Goal: Find specific fact: Find specific fact

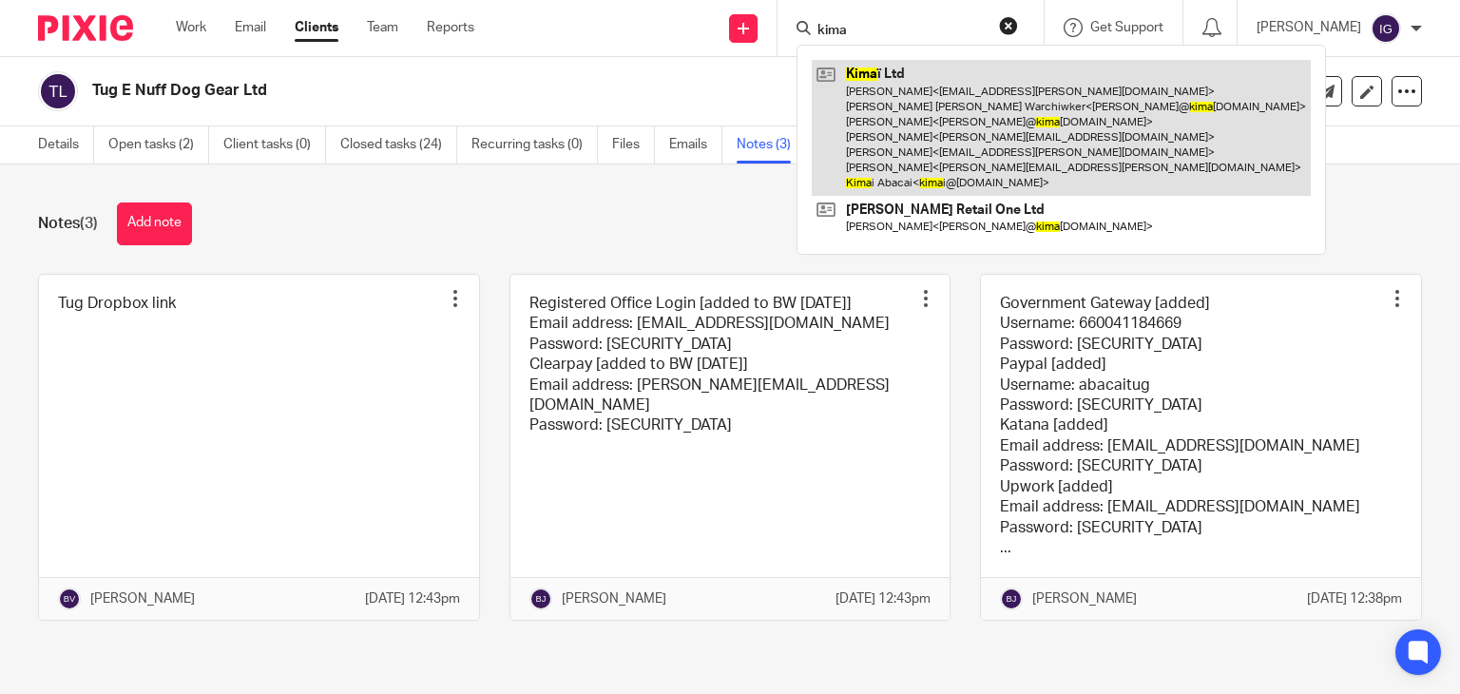
type input "kima"
click at [951, 115] on link at bounding box center [1061, 128] width 499 height 136
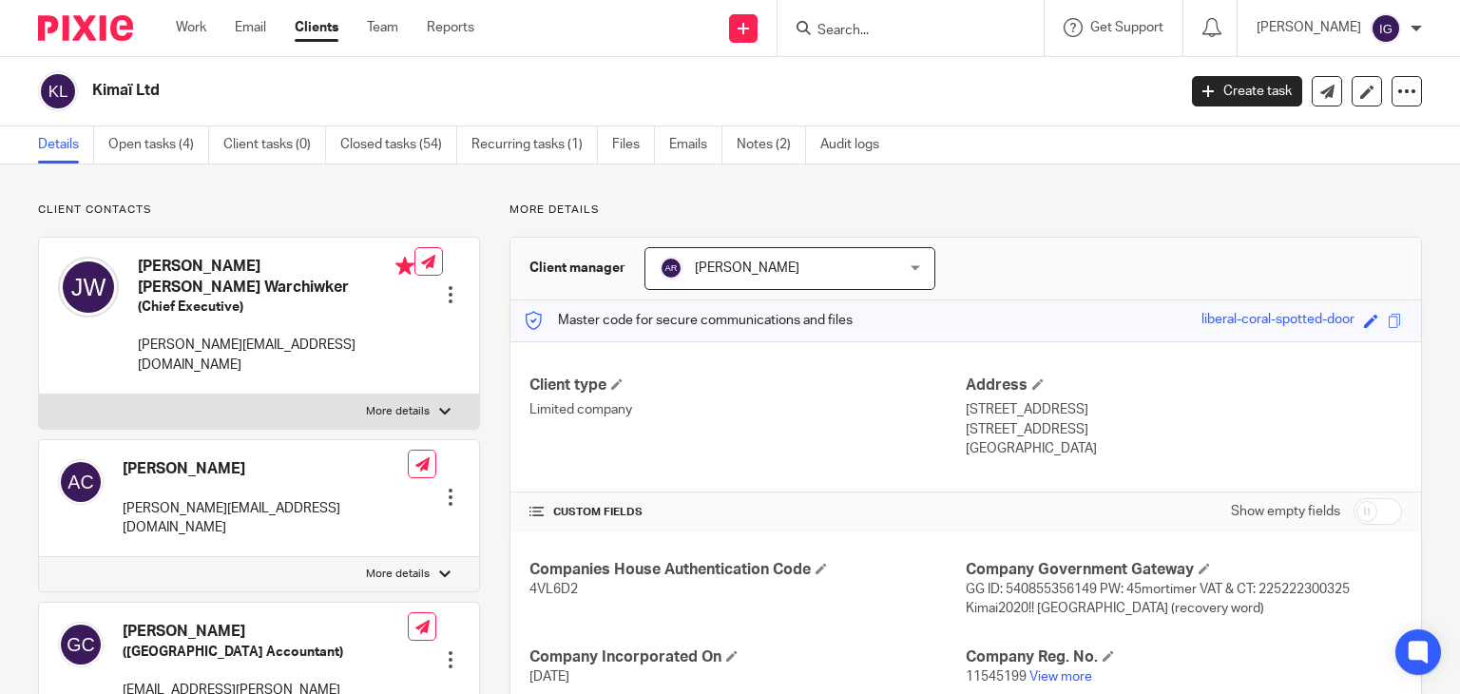
click at [874, 29] on input "Search" at bounding box center [901, 31] width 171 height 17
click at [778, 157] on link "Notes (2)" at bounding box center [771, 144] width 69 height 37
click at [768, 139] on link "Notes (2)" at bounding box center [771, 144] width 69 height 37
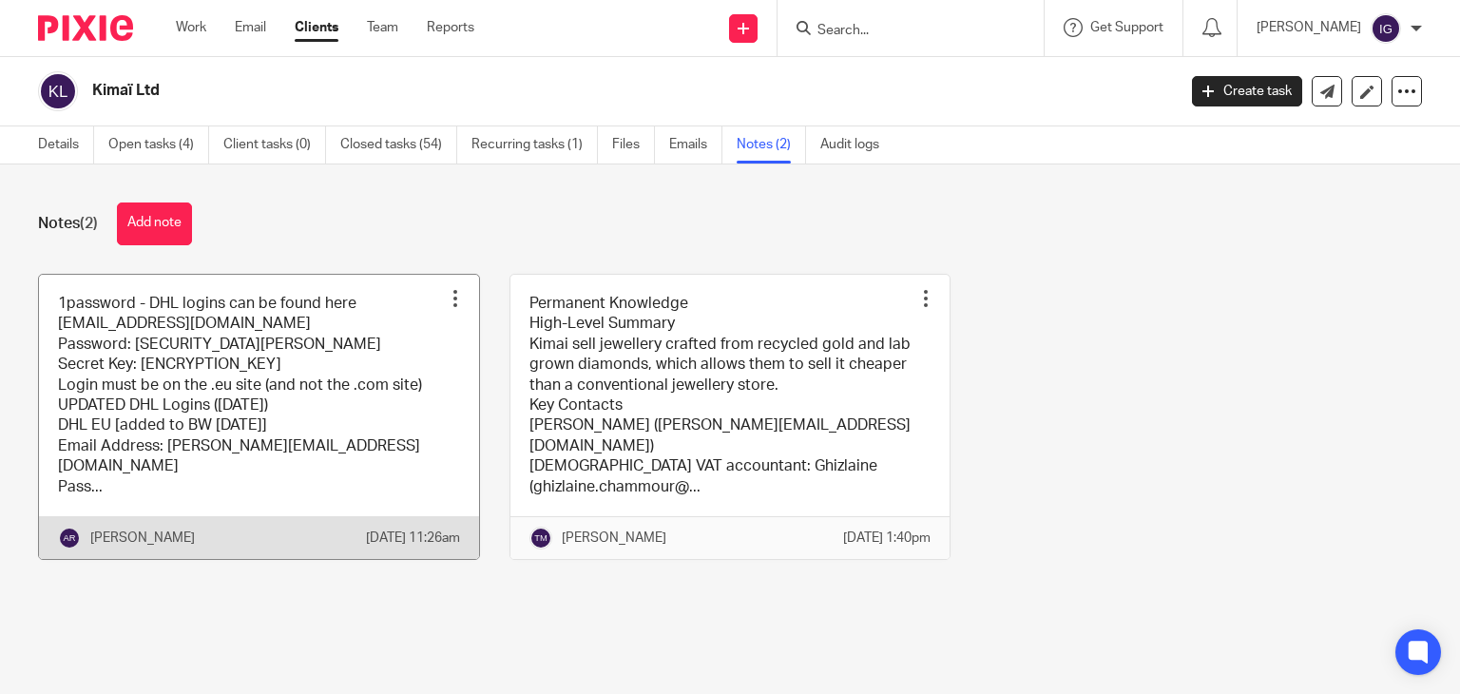
click at [332, 362] on link at bounding box center [259, 417] width 440 height 284
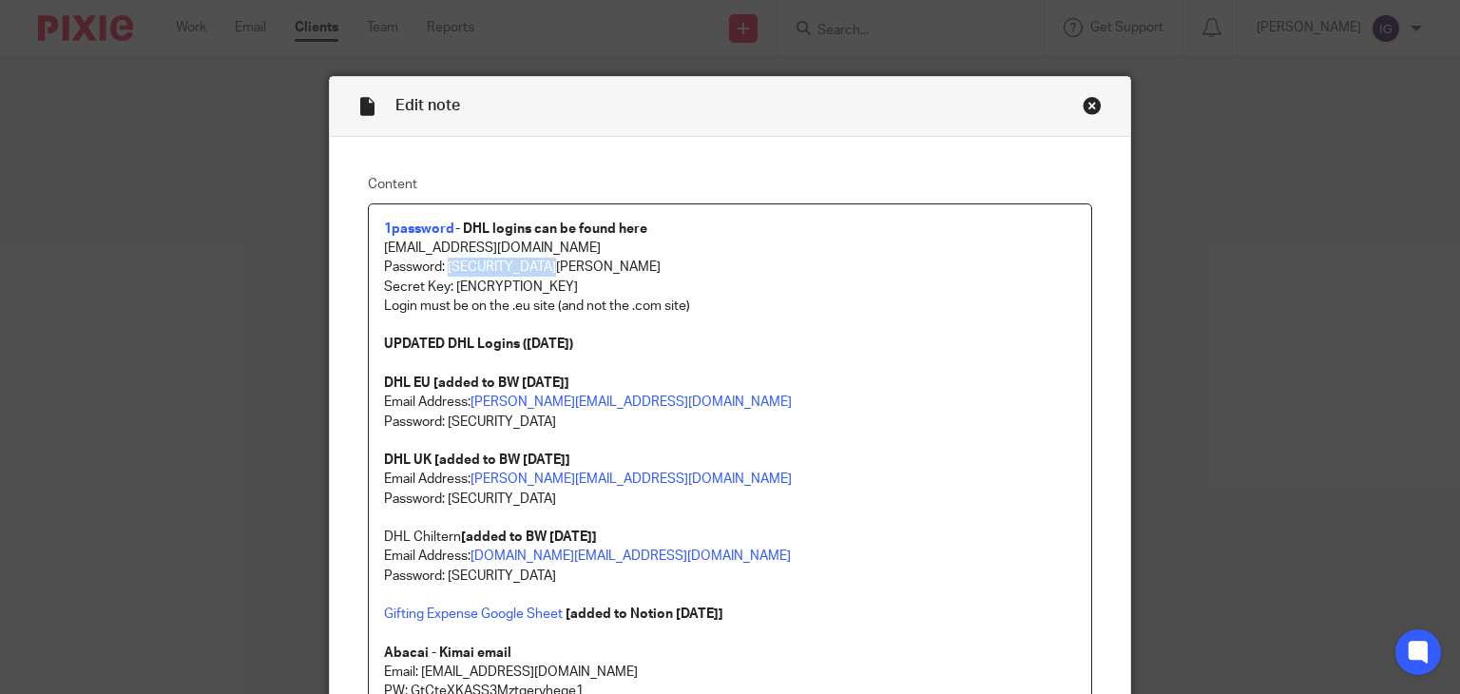
drag, startPoint x: 441, startPoint y: 267, endPoint x: 551, endPoint y: 269, distance: 110.3
click at [551, 269] on p "Password: Ab@ca!Kima!AK22" at bounding box center [730, 267] width 693 height 19
copy p "Ab@ca!Kima!AK22"
click at [528, 401] on link "sidney@kimai.co" at bounding box center [631, 401] width 321 height 13
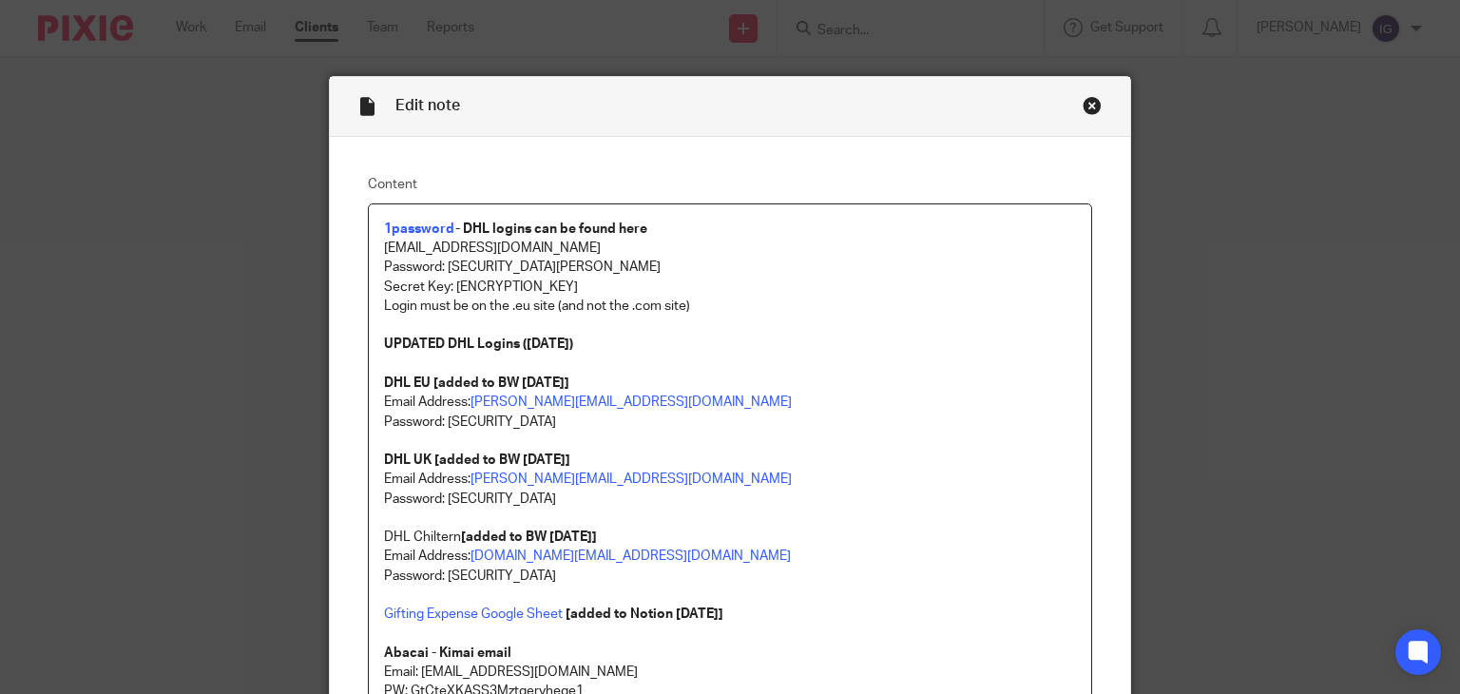
click at [710, 434] on p at bounding box center [730, 441] width 693 height 19
drag, startPoint x: 517, startPoint y: 414, endPoint x: 512, endPoint y: 395, distance: 19.6
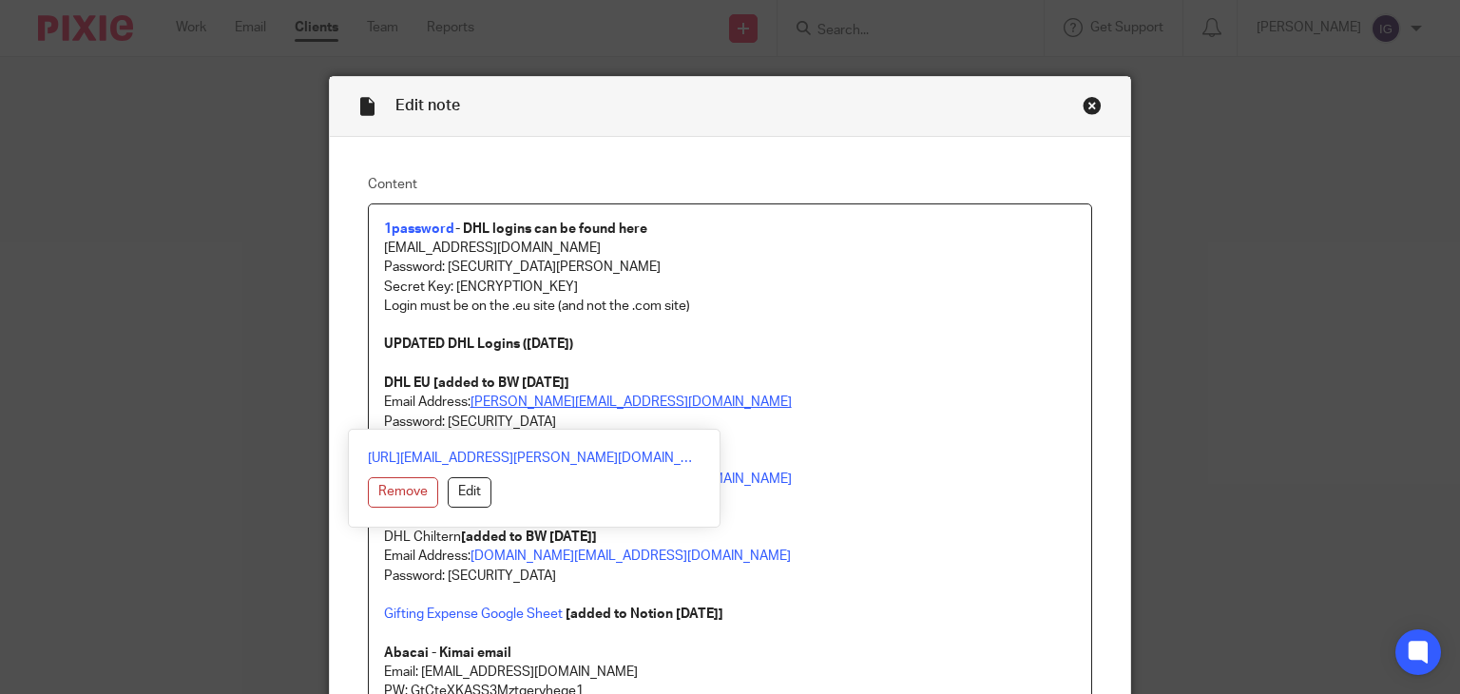
click at [512, 395] on link "sidney@kimai.co" at bounding box center [631, 401] width 321 height 13
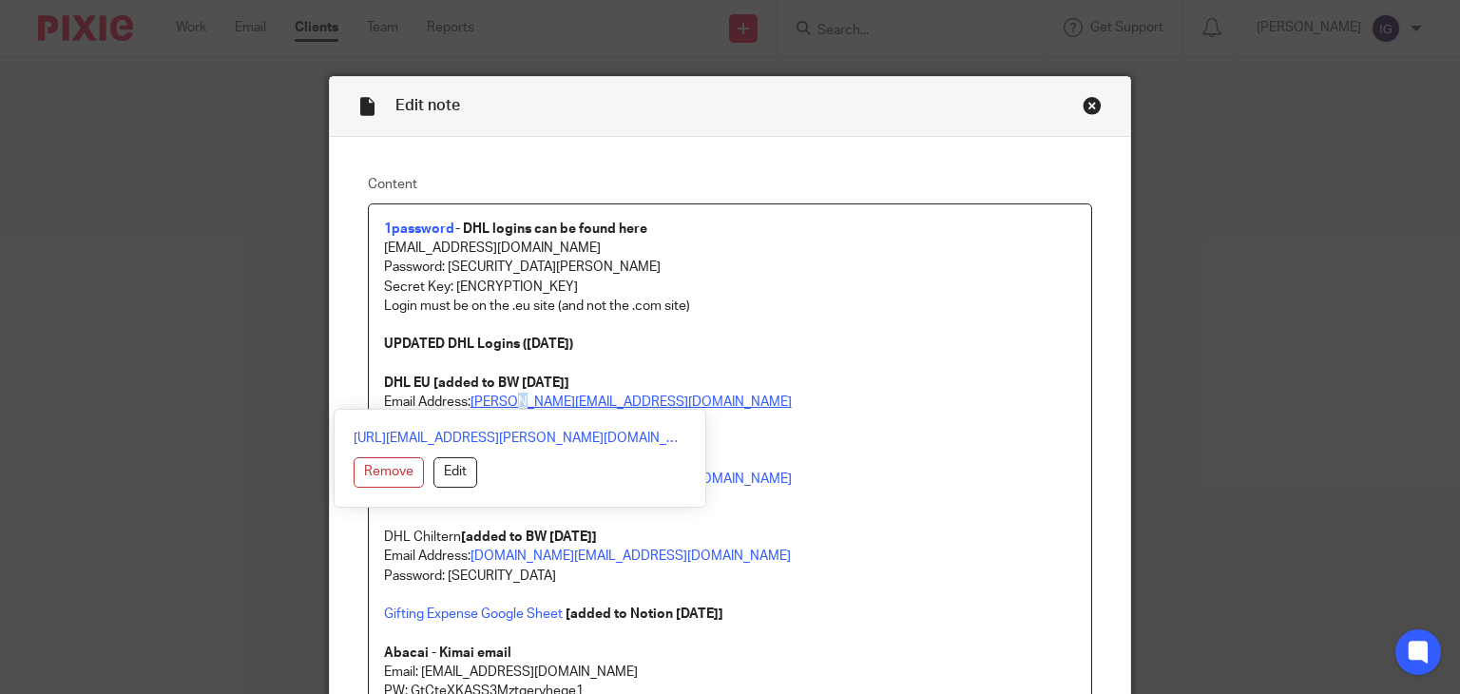
click at [512, 395] on link "sidney@kimai.co" at bounding box center [631, 401] width 321 height 13
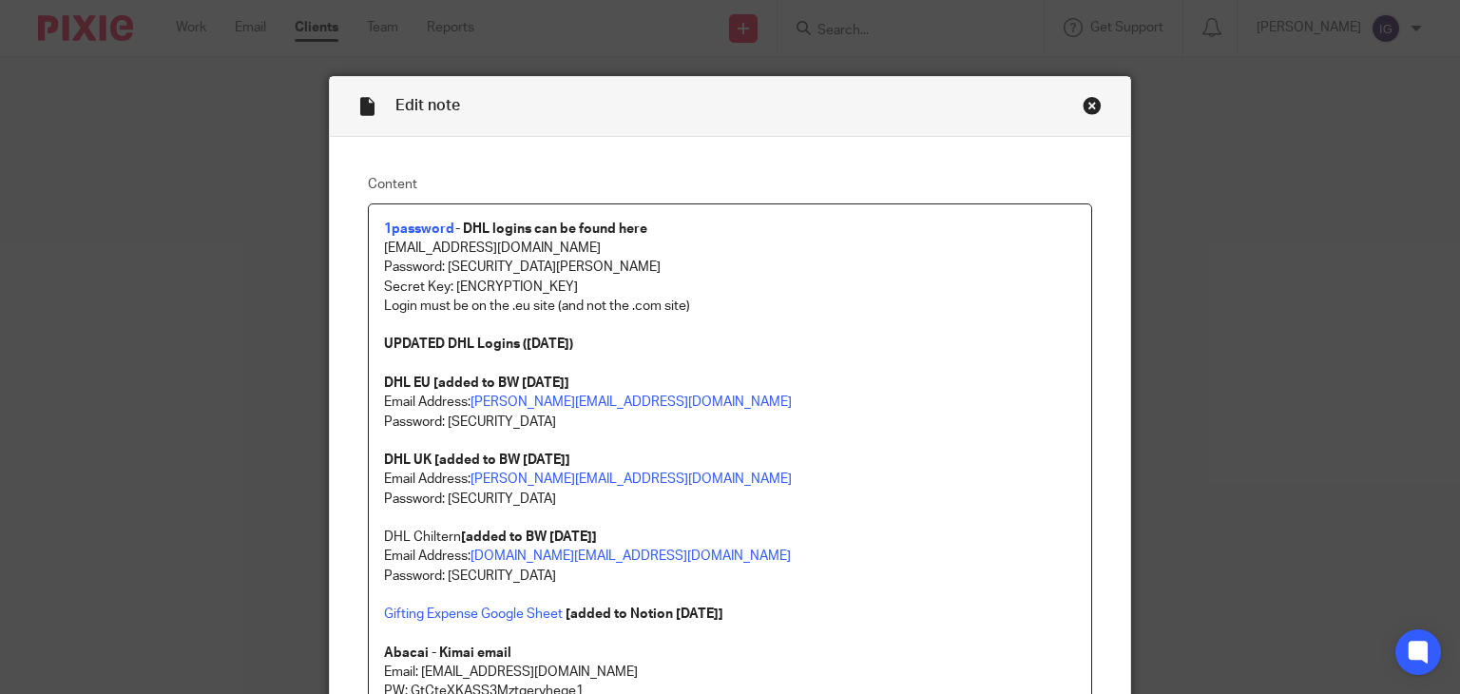
click at [724, 401] on p "Email Address: sidney@kimai.co" at bounding box center [730, 402] width 693 height 19
